Goal: Task Accomplishment & Management: Manage account settings

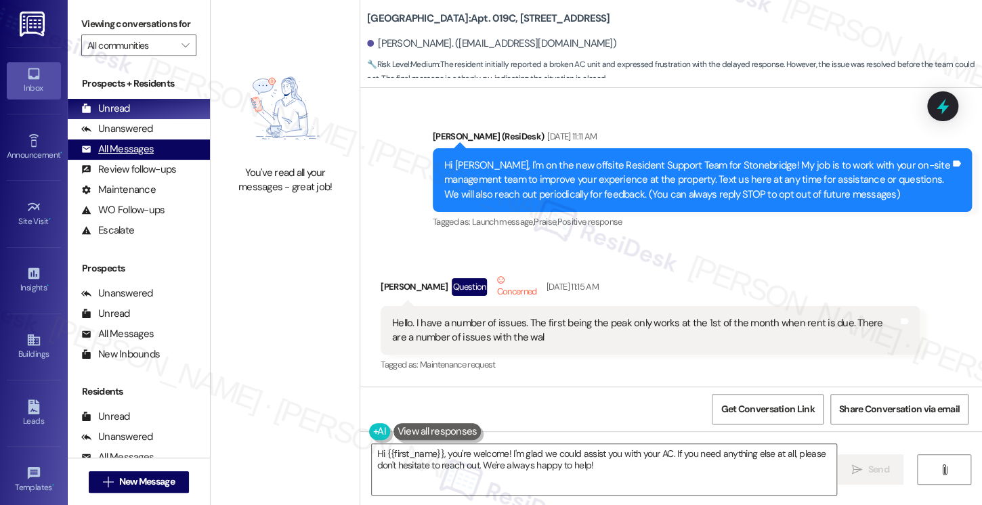
scroll to position [23697, 0]
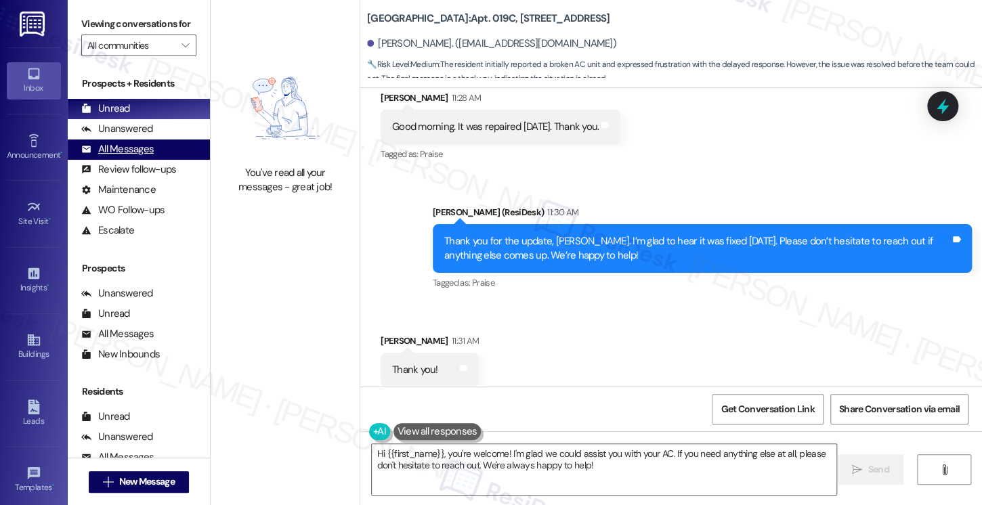
drag, startPoint x: 0, startPoint y: 0, endPoint x: 179, endPoint y: 156, distance: 237.6
click at [179, 156] on div "All Messages (undefined)" at bounding box center [139, 150] width 142 height 20
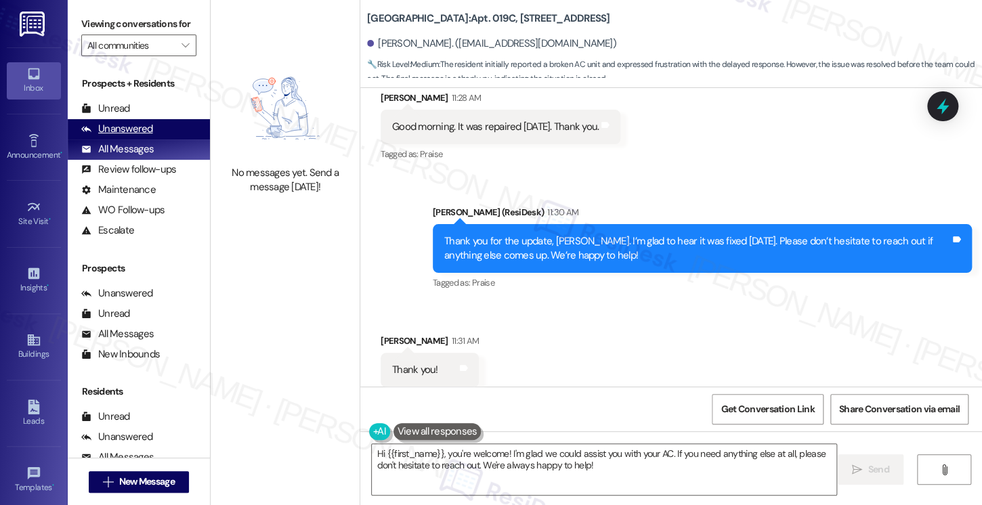
click at [187, 140] on div "Unanswered (0)" at bounding box center [139, 129] width 142 height 20
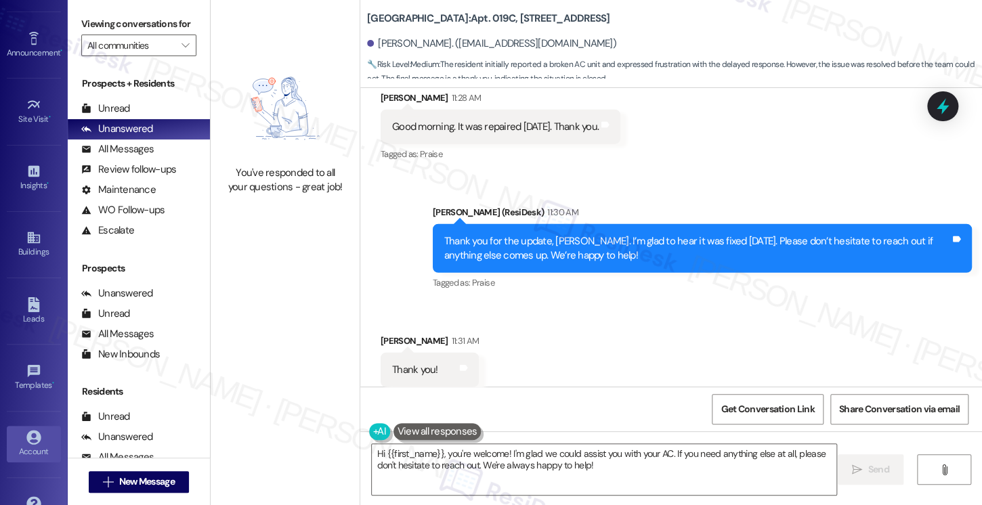
scroll to position [137, 0]
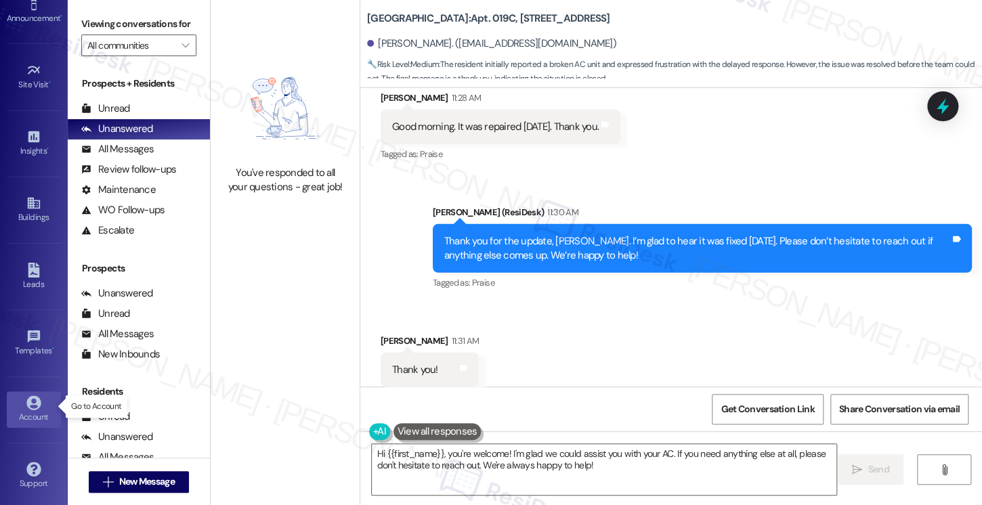
drag, startPoint x: 33, startPoint y: 406, endPoint x: 51, endPoint y: 398, distance: 20.0
click at [33, 406] on icon at bounding box center [33, 403] width 14 height 14
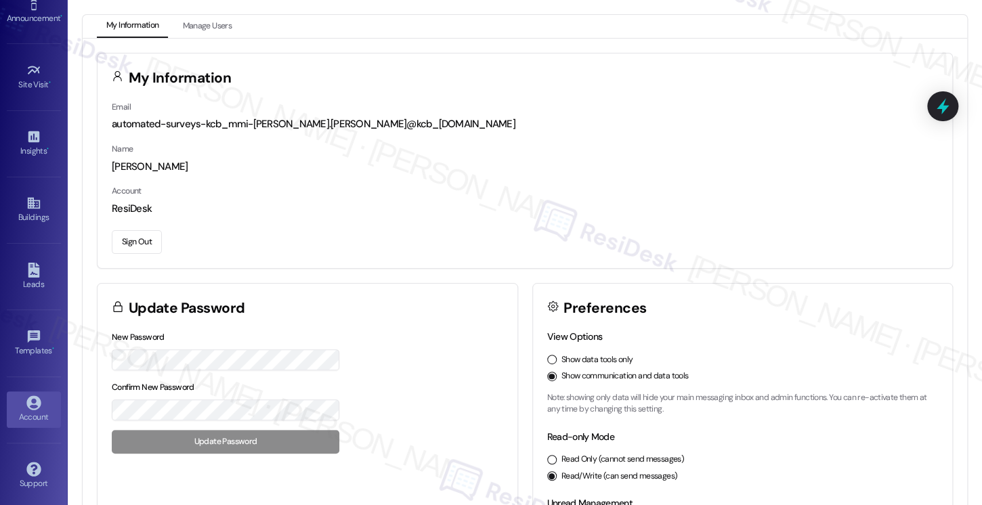
click at [138, 235] on button "Sign Out" at bounding box center [137, 242] width 50 height 24
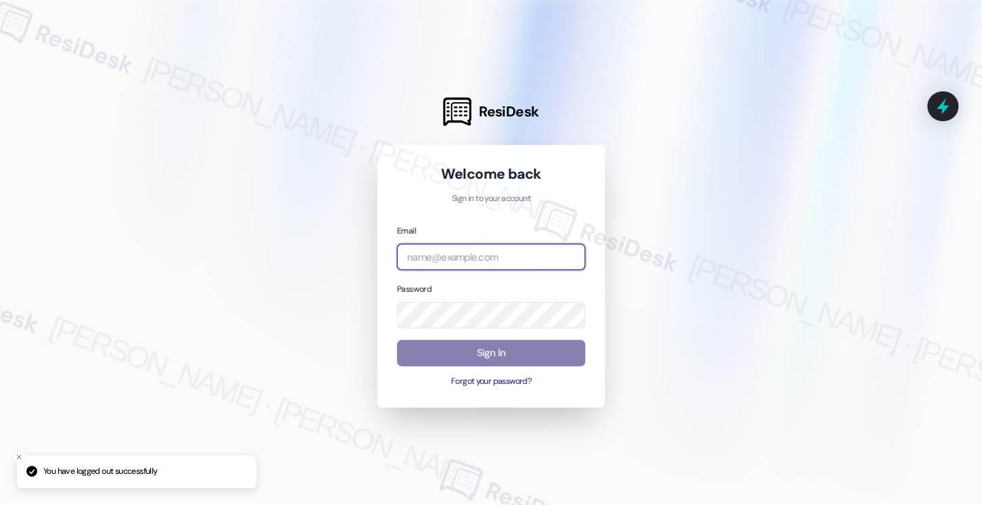
click at [430, 259] on input "email" at bounding box center [491, 257] width 188 height 26
type input "[EMAIL_ADDRESS][PERSON_NAME][PERSON_NAME][DOMAIN_NAME]"
